Goal: Transaction & Acquisition: Purchase product/service

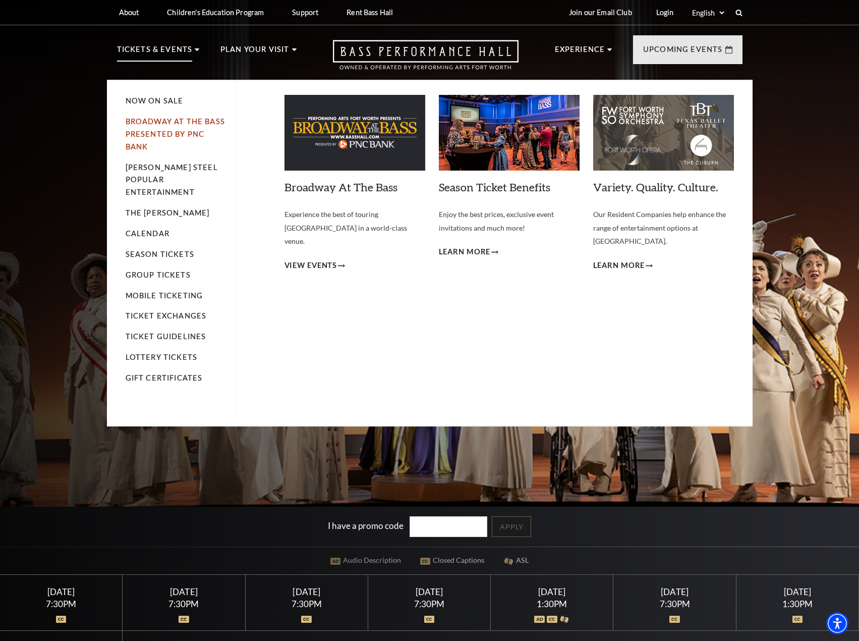
click at [181, 120] on link "Broadway At The Bass presented by PNC Bank" at bounding box center [175, 134] width 99 height 34
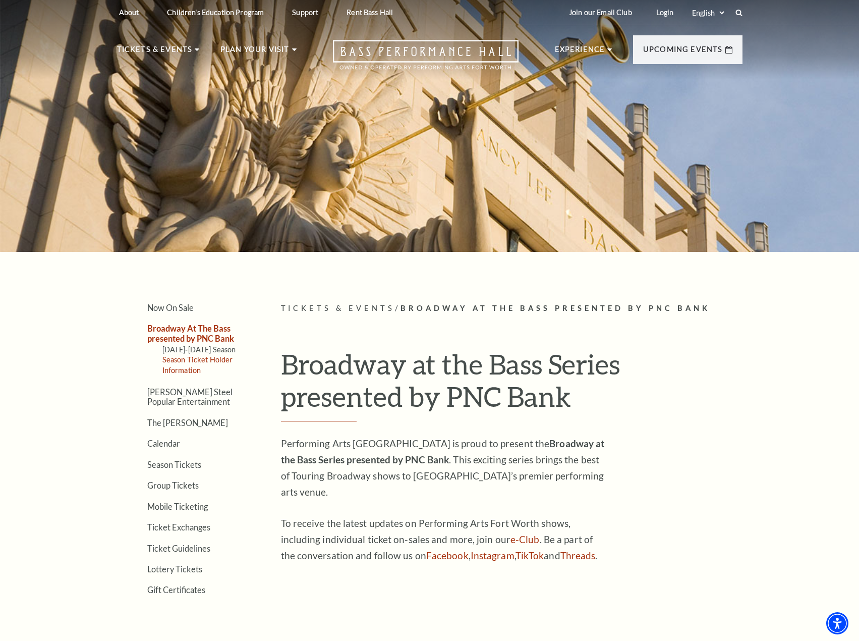
click at [208, 360] on link "Season Ticket Holder Information" at bounding box center [197, 364] width 71 height 19
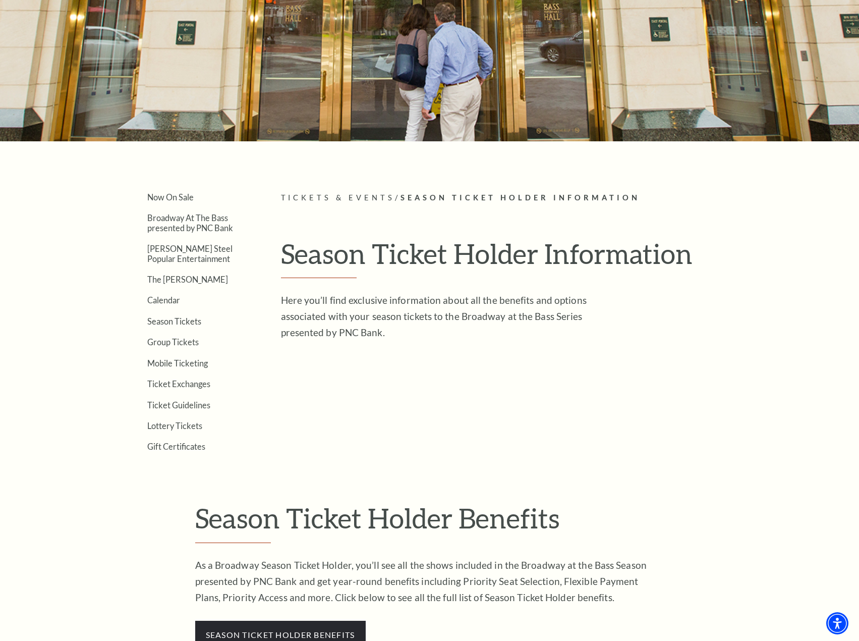
scroll to position [101, 0]
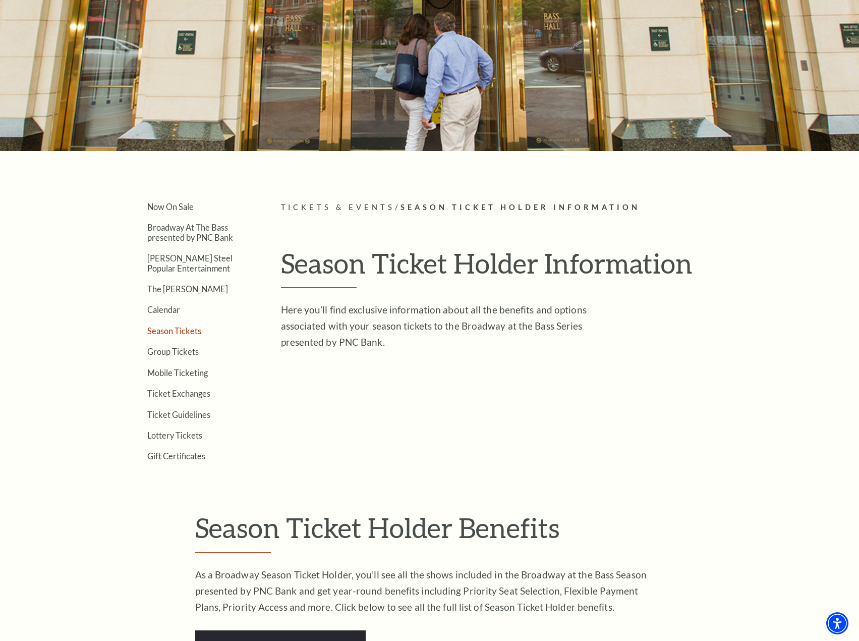
click at [174, 331] on link "Season Tickets" at bounding box center [174, 331] width 54 height 10
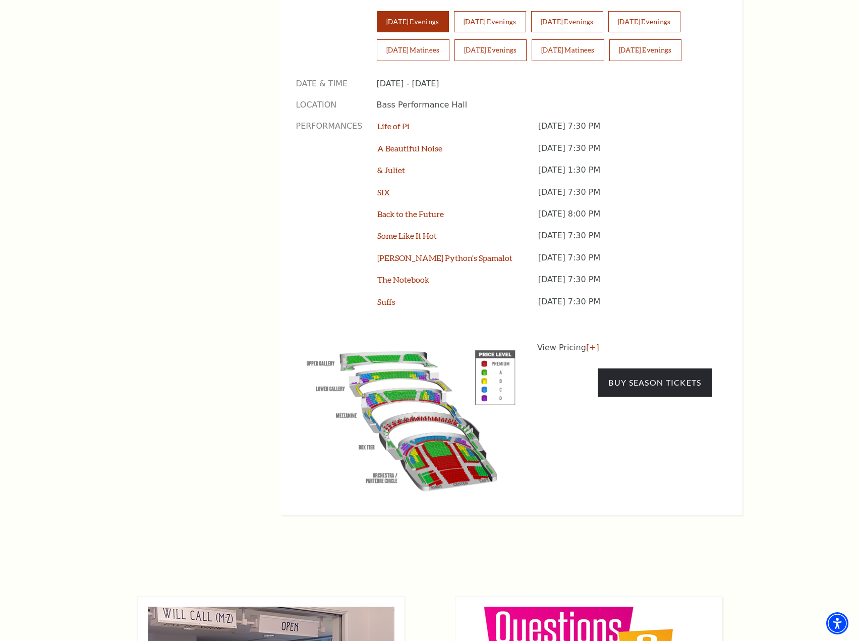
scroll to position [706, 0]
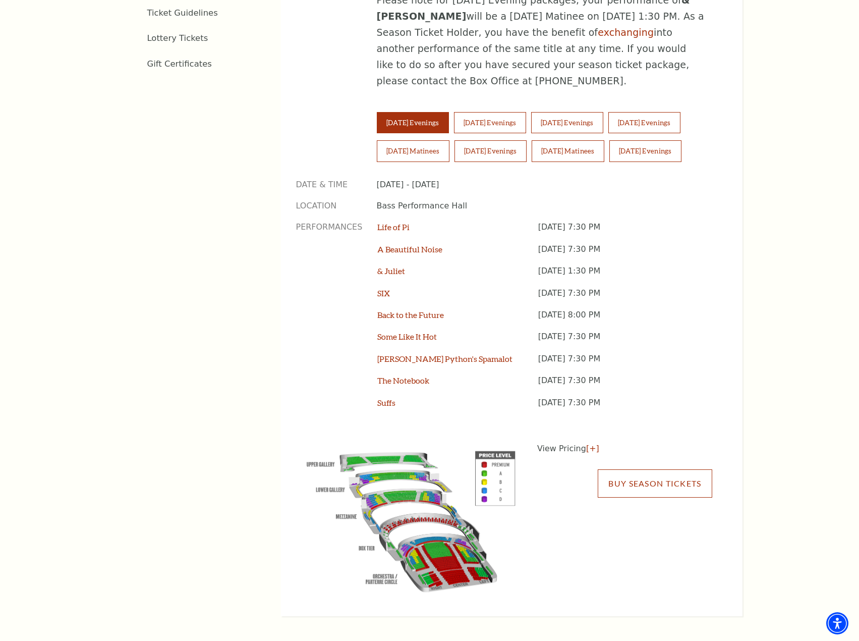
click at [661, 469] on link "Buy Season Tickets" at bounding box center [655, 483] width 114 height 28
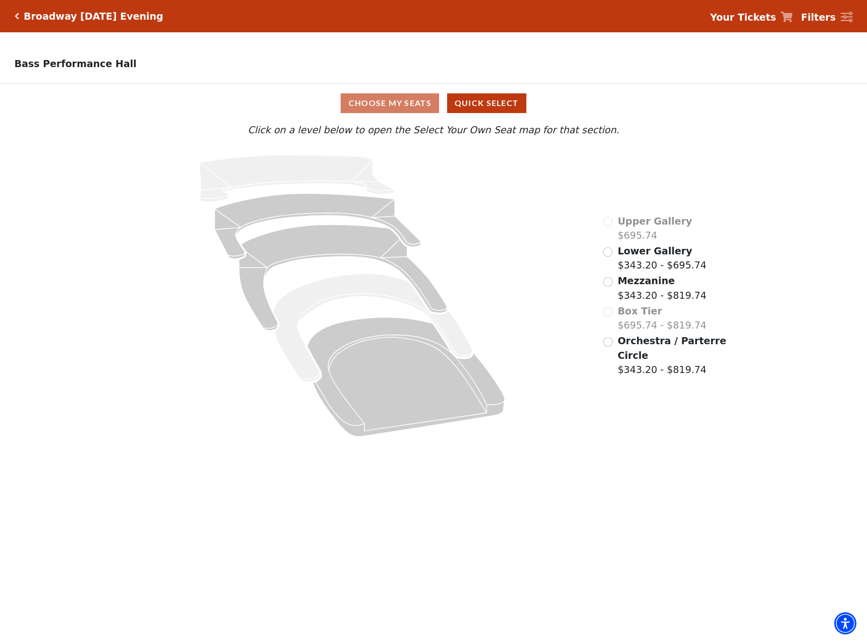
click at [644, 343] on span "Orchestra / Parterre Circle" at bounding box center [671, 348] width 108 height 26
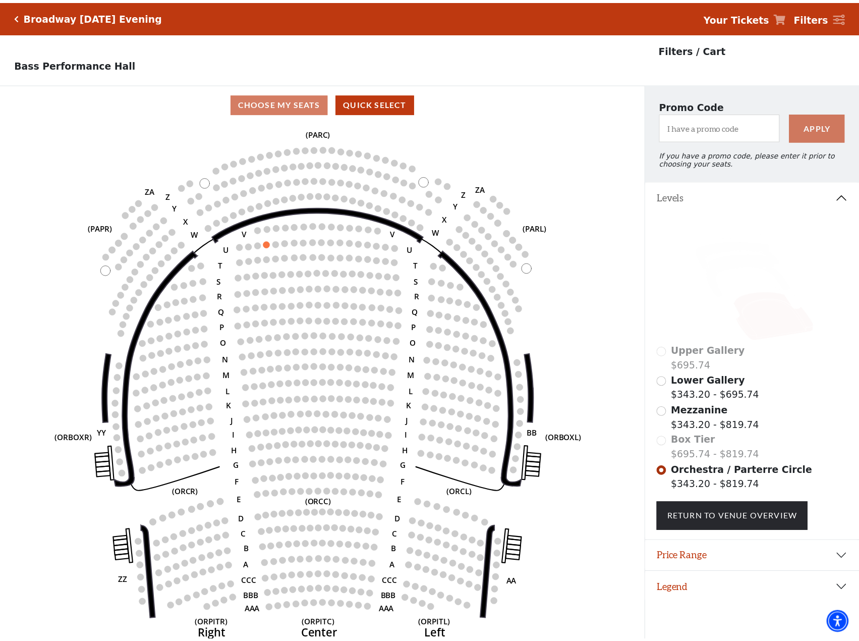
scroll to position [25, 0]
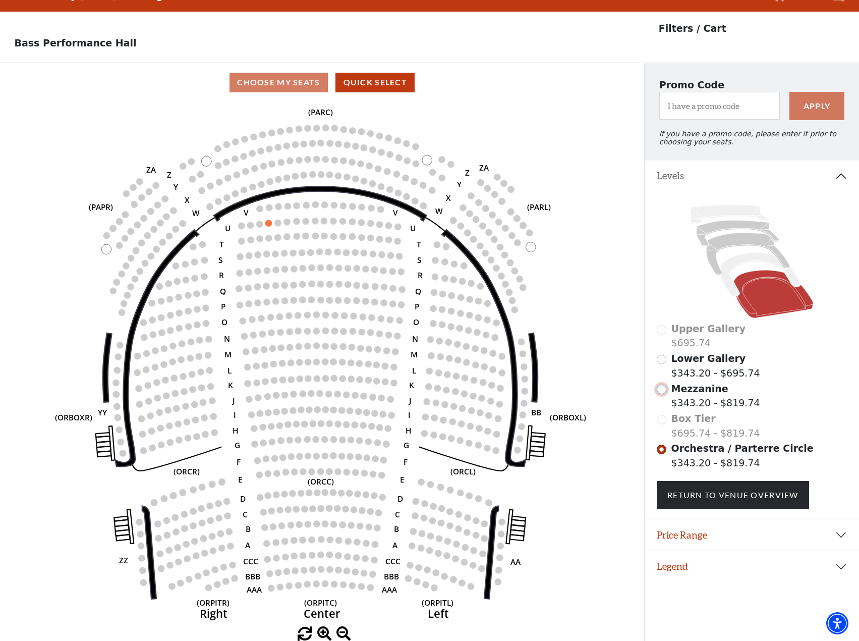
click at [665, 391] on input "Mezzanine$343.20 - $819.74\a" at bounding box center [662, 389] width 10 height 10
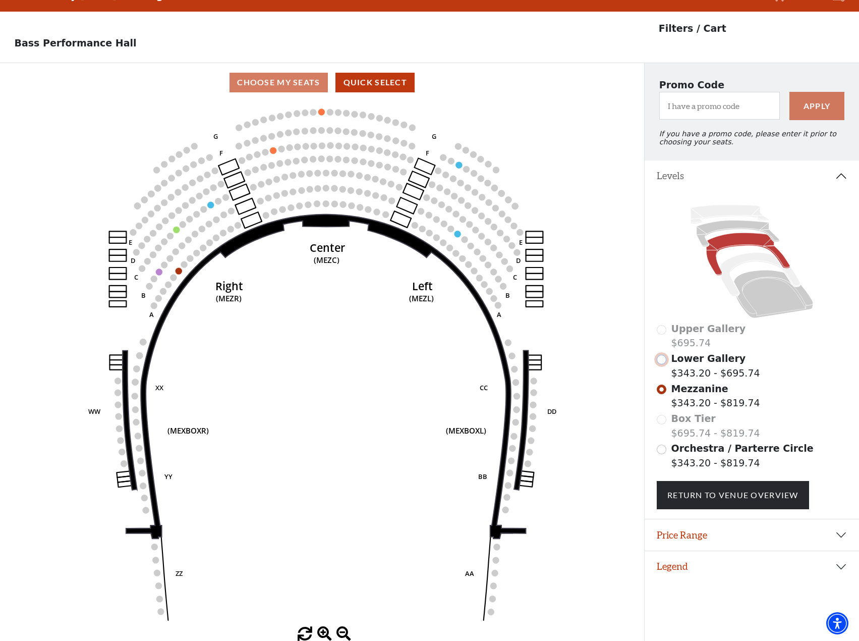
click at [664, 363] on input "Lower Gallery$343.20 - $695.74\a" at bounding box center [662, 360] width 10 height 10
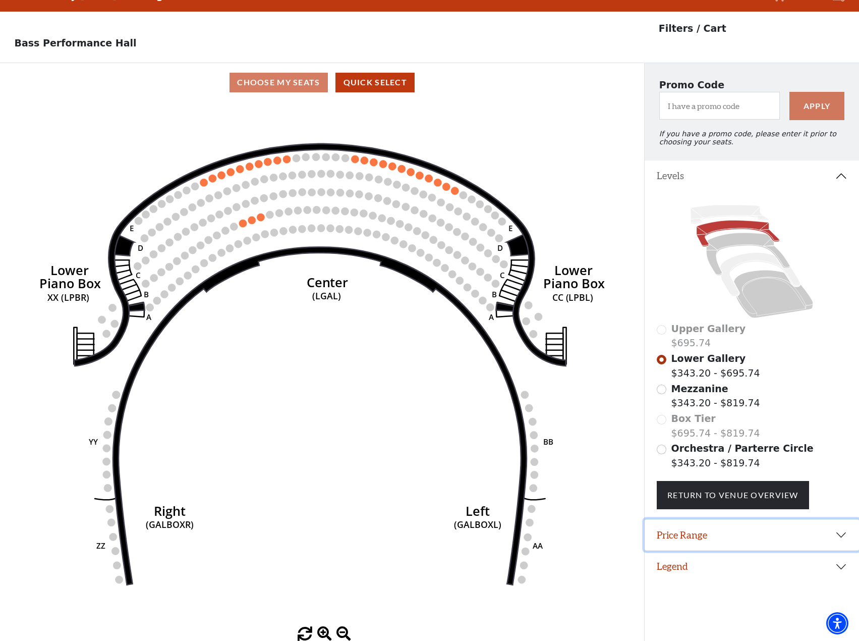
click at [843, 538] on button "Price Range" at bounding box center [752, 534] width 214 height 31
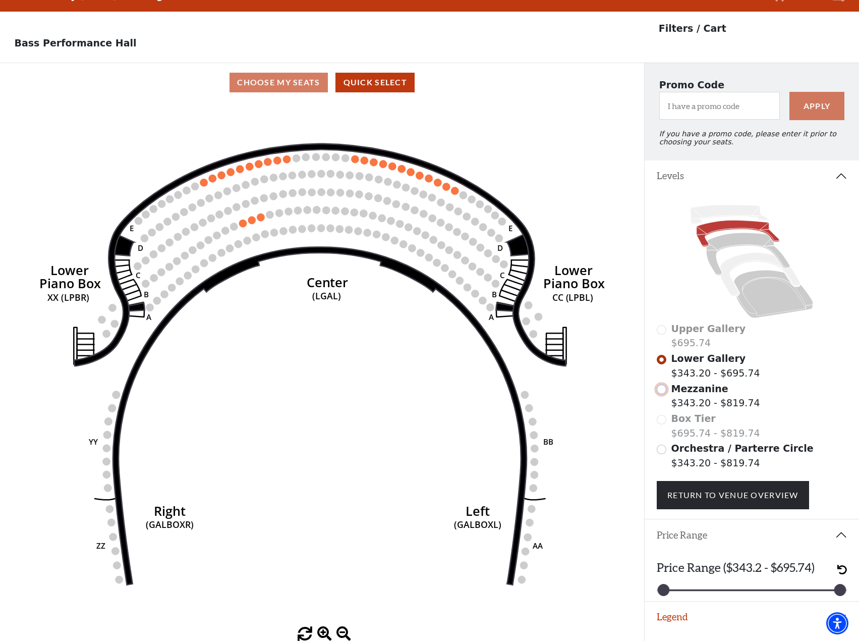
click at [662, 391] on input "Mezzanine$343.20 - $819.74\a" at bounding box center [662, 389] width 10 height 10
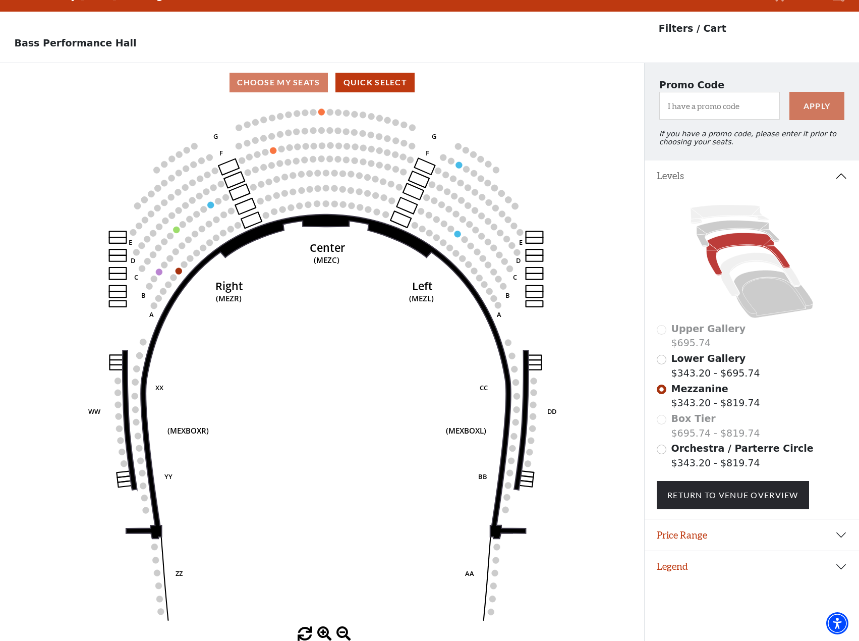
click at [336, 629] on span at bounding box center [343, 634] width 15 height 15
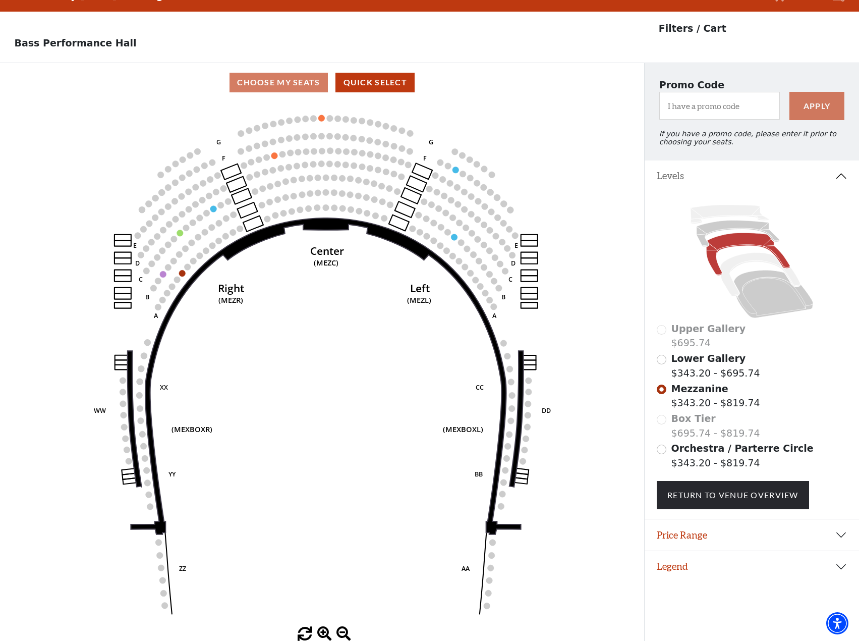
click at [347, 630] on span at bounding box center [343, 634] width 15 height 15
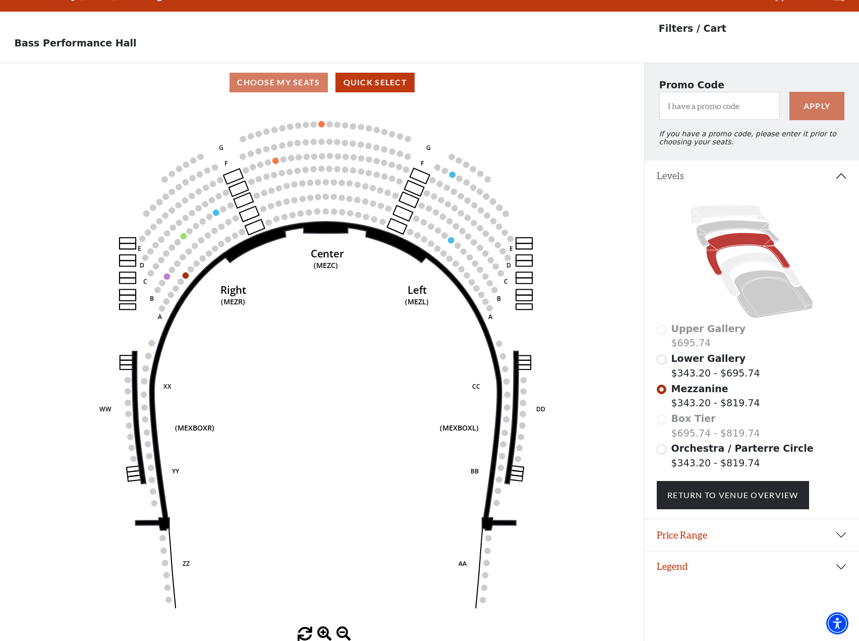
click at [343, 630] on span at bounding box center [343, 634] width 15 height 15
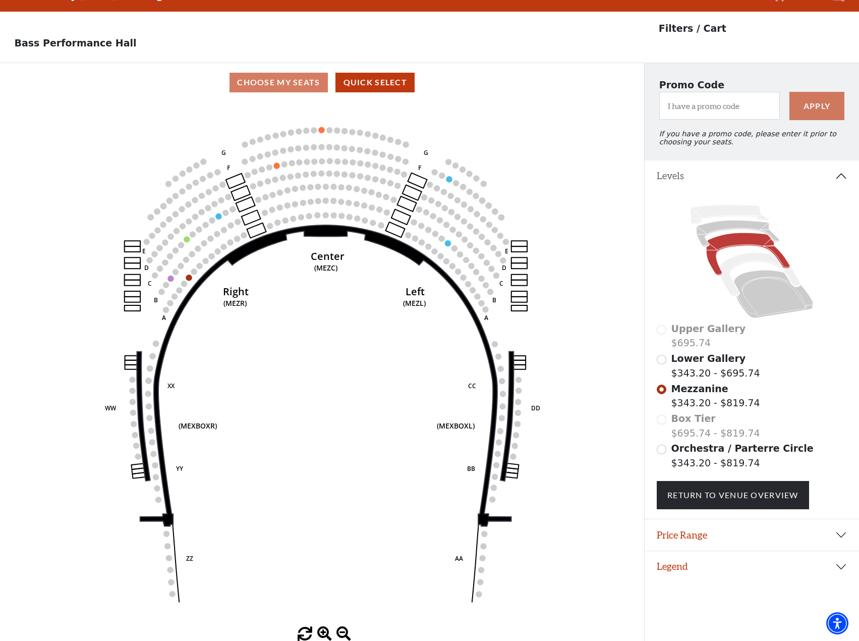
click at [343, 630] on span at bounding box center [343, 634] width 15 height 15
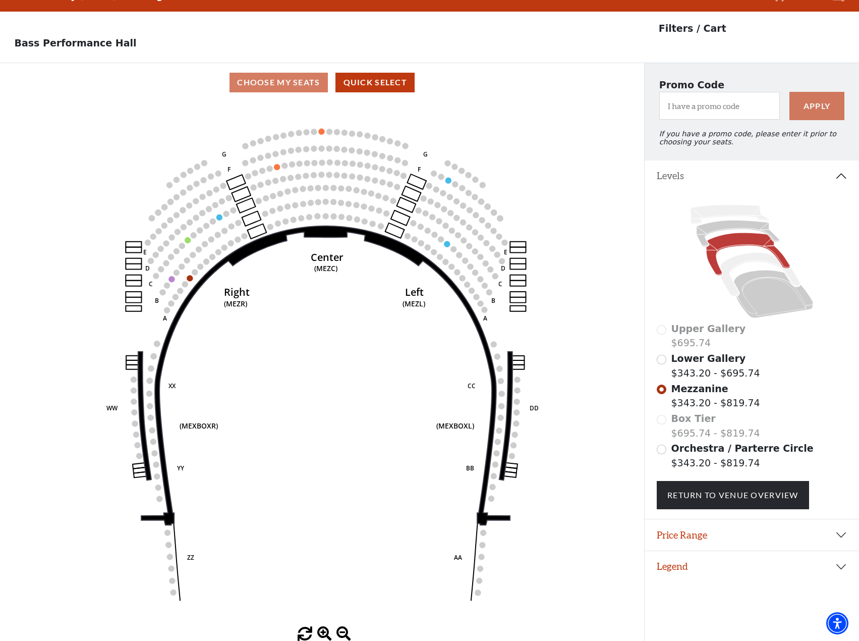
click at [343, 630] on span at bounding box center [343, 634] width 15 height 15
click at [662, 454] on input "Orchestra / Parterre Circle$343.20 - $819.74\a" at bounding box center [662, 449] width 10 height 10
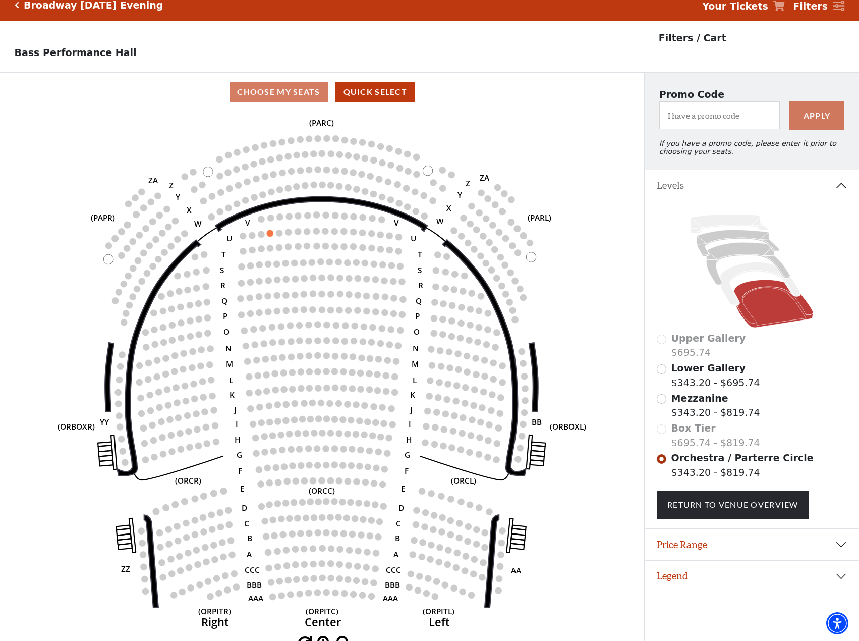
scroll to position [0, 0]
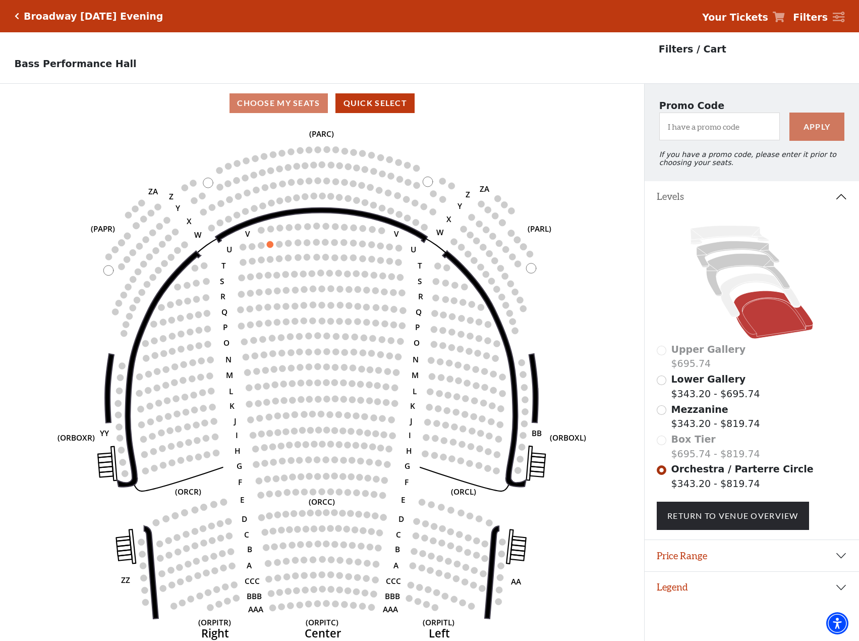
click at [15, 15] on icon "Click here to go back to filters" at bounding box center [17, 16] width 5 height 7
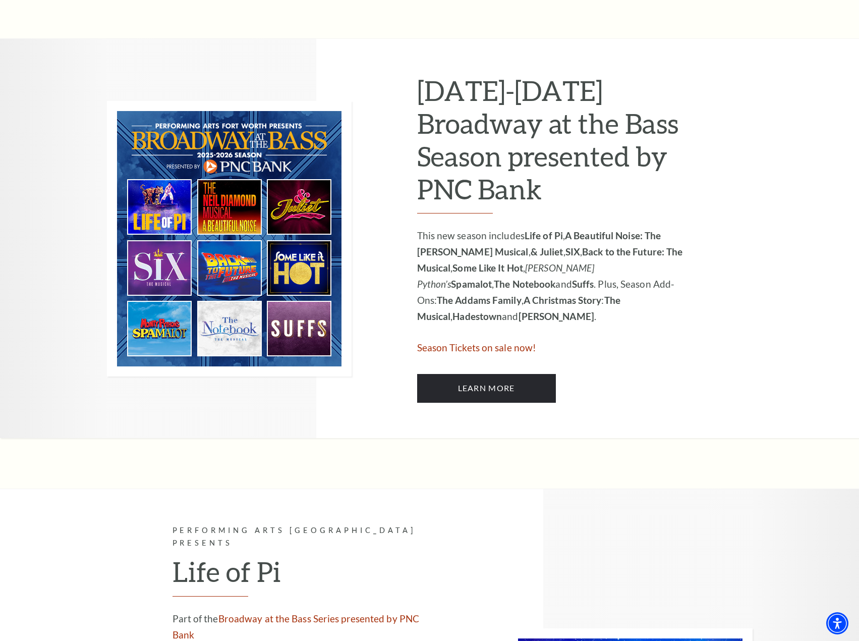
scroll to position [504, 0]
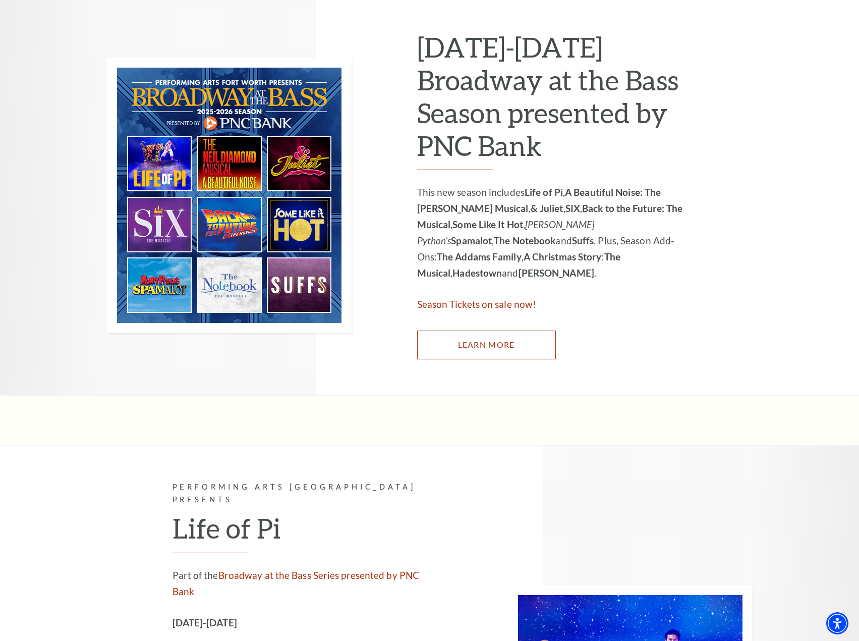
click at [483, 341] on link "Learn More" at bounding box center [486, 344] width 139 height 28
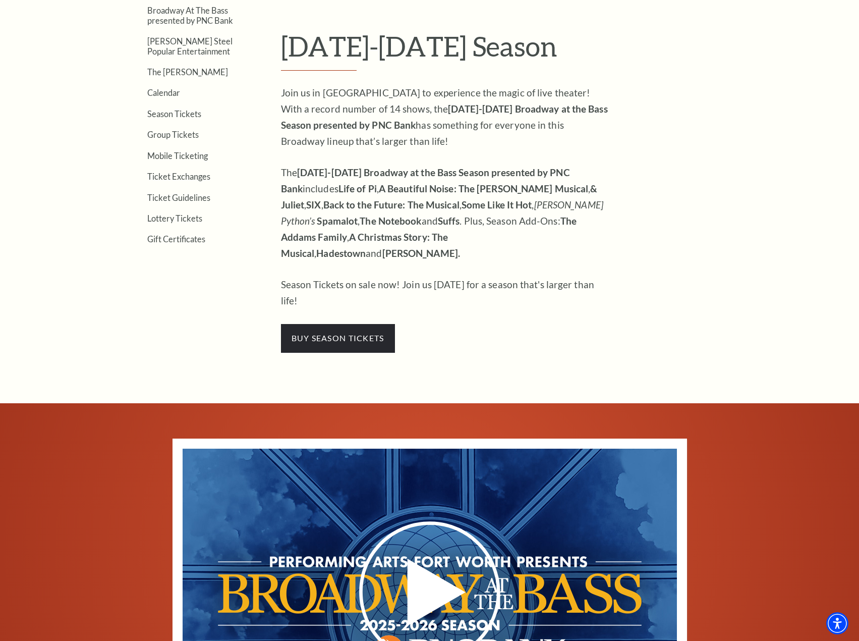
scroll to position [202, 0]
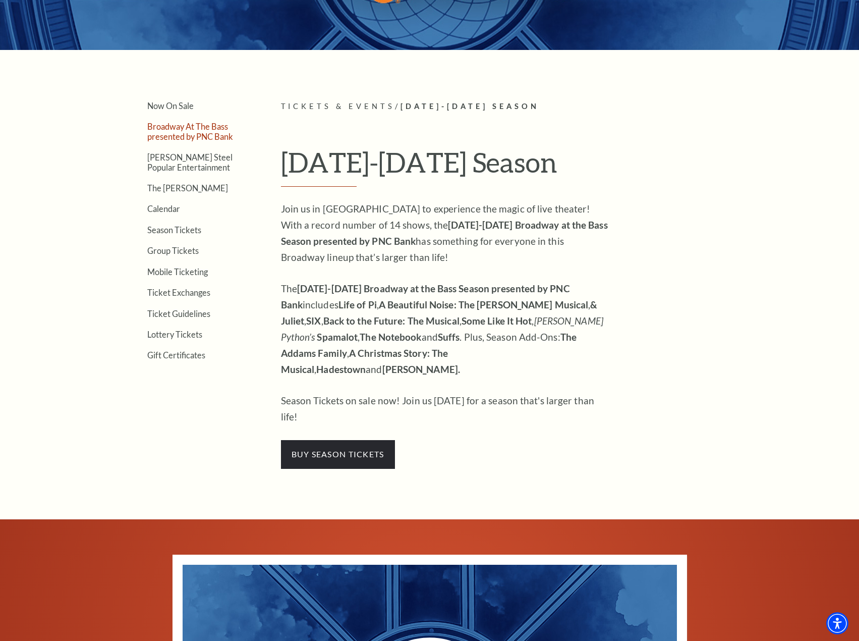
click at [204, 136] on link "Broadway At The Bass presented by PNC Bank" at bounding box center [190, 131] width 86 height 19
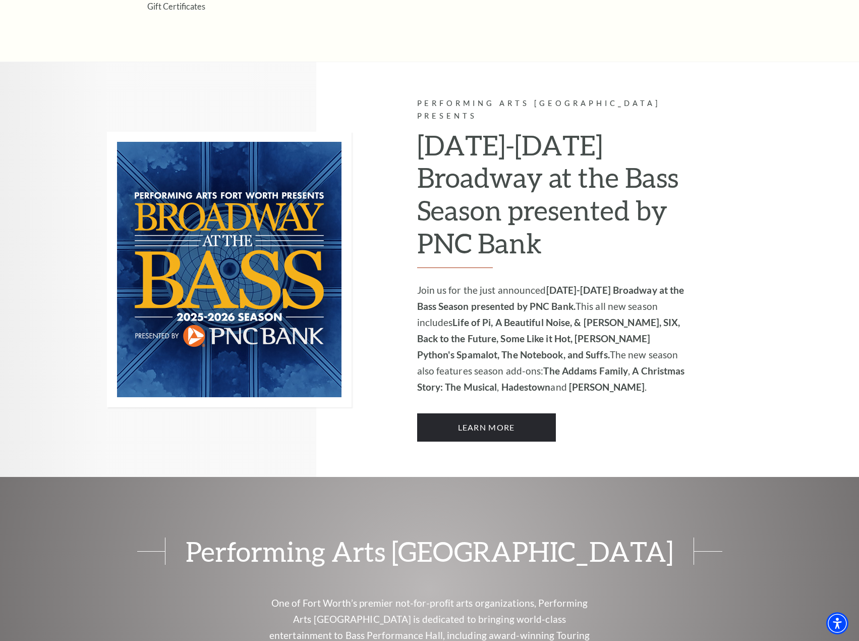
scroll to position [706, 0]
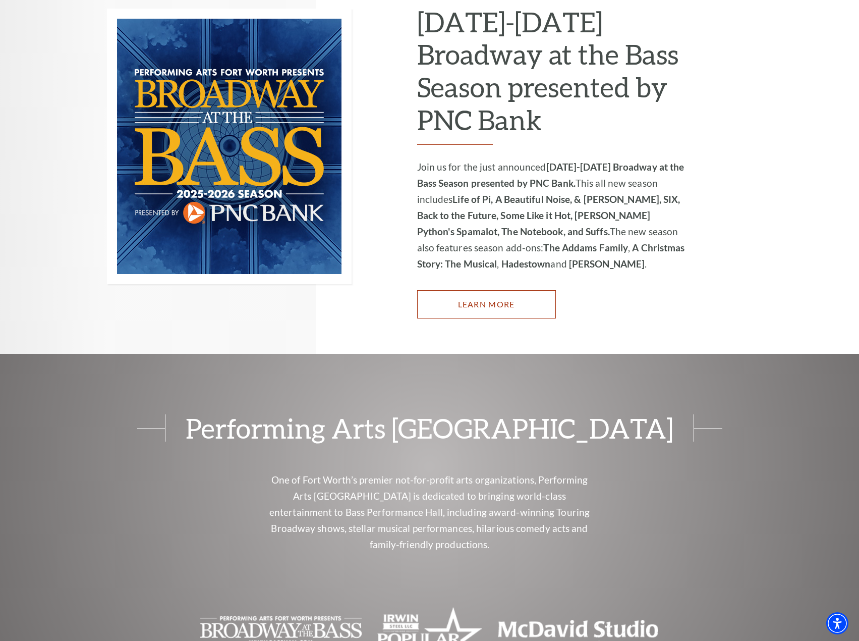
click at [521, 297] on link "Learn More" at bounding box center [486, 304] width 139 height 28
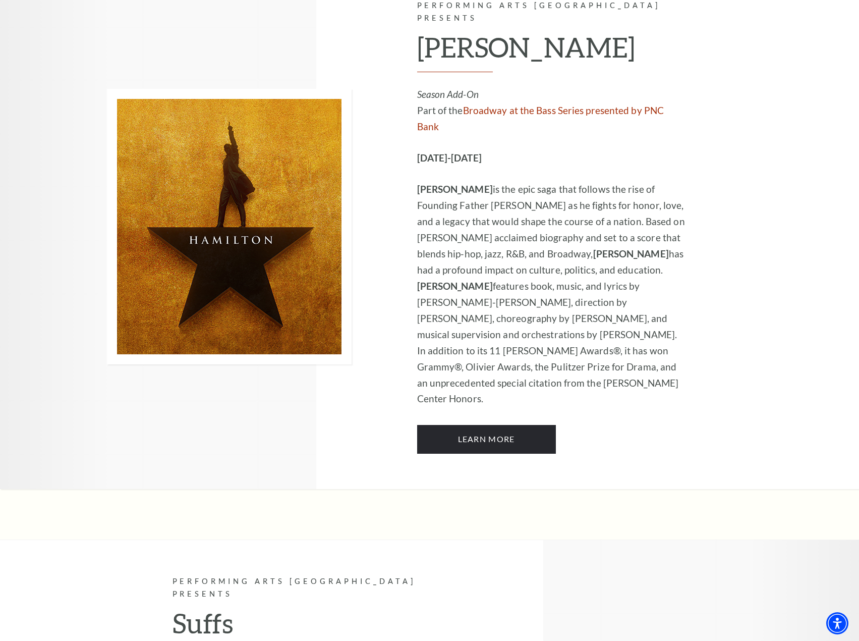
scroll to position [6962, 0]
